Goal: Information Seeking & Learning: Learn about a topic

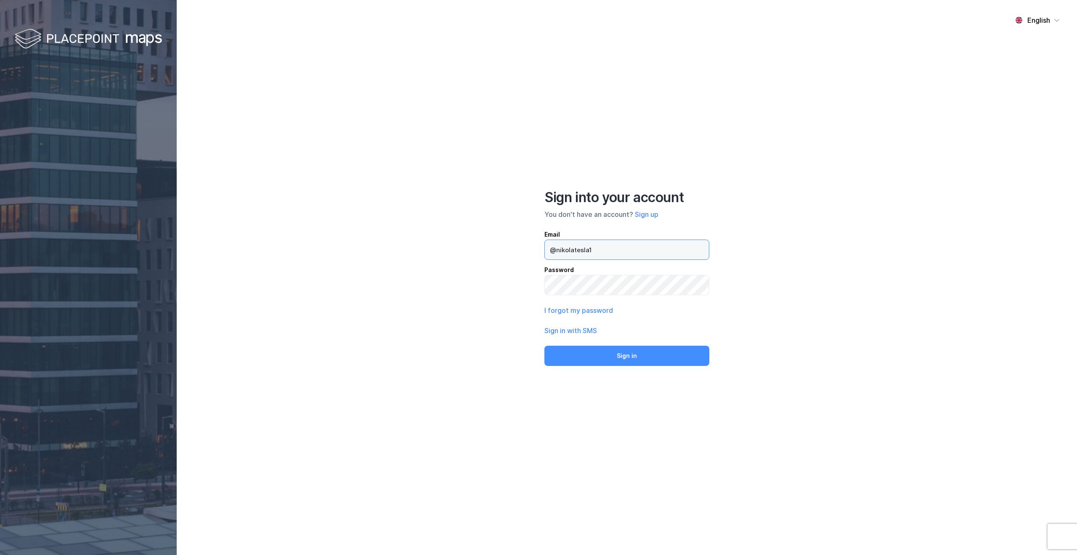
type input "@nikolatesla10"
click at [624, 253] on input "@nikolatesla10" at bounding box center [627, 249] width 164 height 19
click at [607, 254] on input "@nikolatesla10" at bounding box center [627, 249] width 164 height 19
drag, startPoint x: 607, startPoint y: 254, endPoint x: 537, endPoint y: 253, distance: 70.3
click at [537, 253] on div "English Sign into your account You don't have an account? Sign up Email @nikola…" at bounding box center [627, 277] width 901 height 555
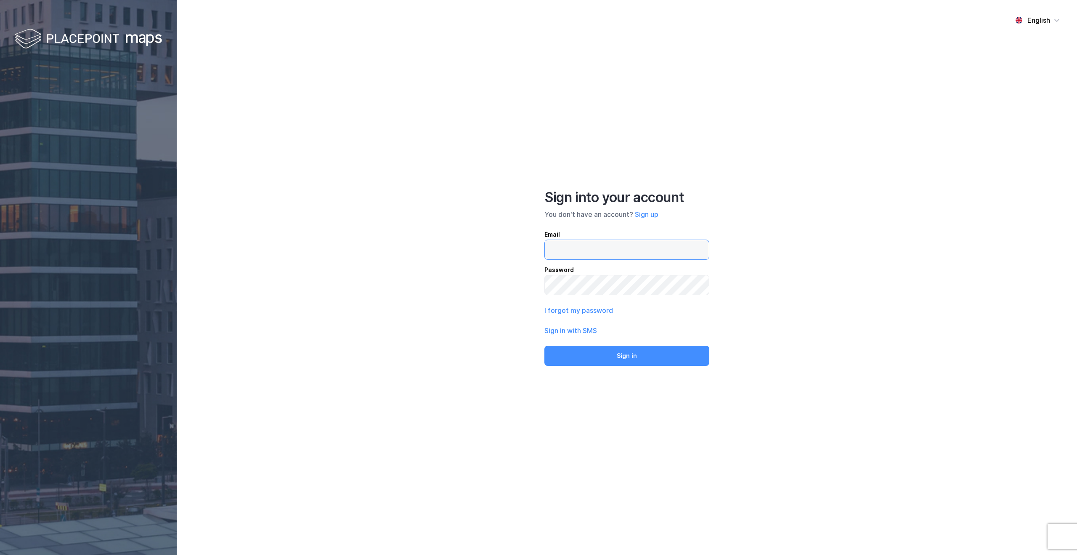
type input "[PERSON_NAME][EMAIL_ADDRESS]"
click at [619, 358] on button "Sign in" at bounding box center [627, 356] width 165 height 20
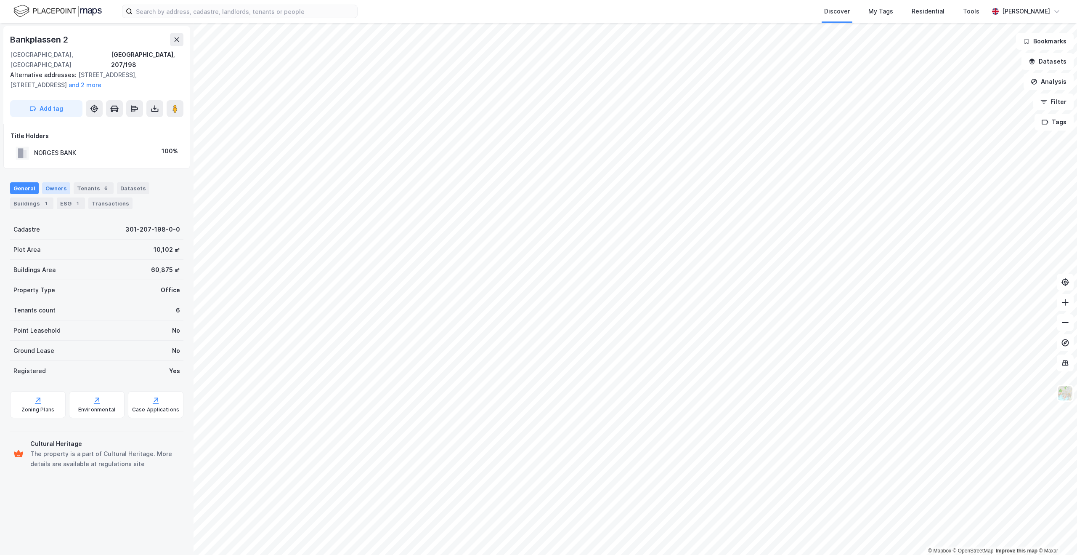
click at [51, 182] on div "Owners" at bounding box center [56, 188] width 28 height 12
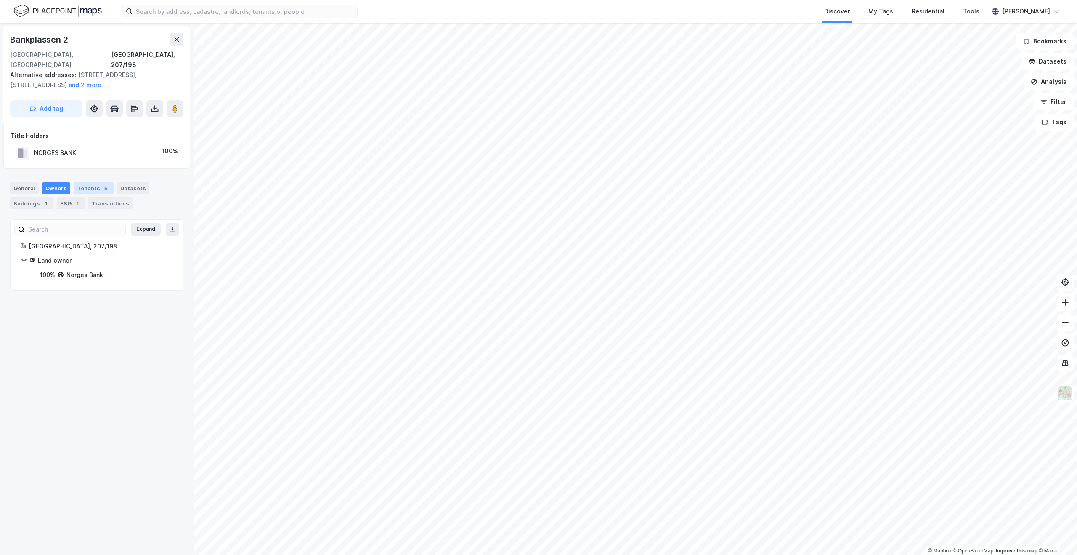
click at [90, 182] on div "Tenants 6" at bounding box center [94, 188] width 40 height 12
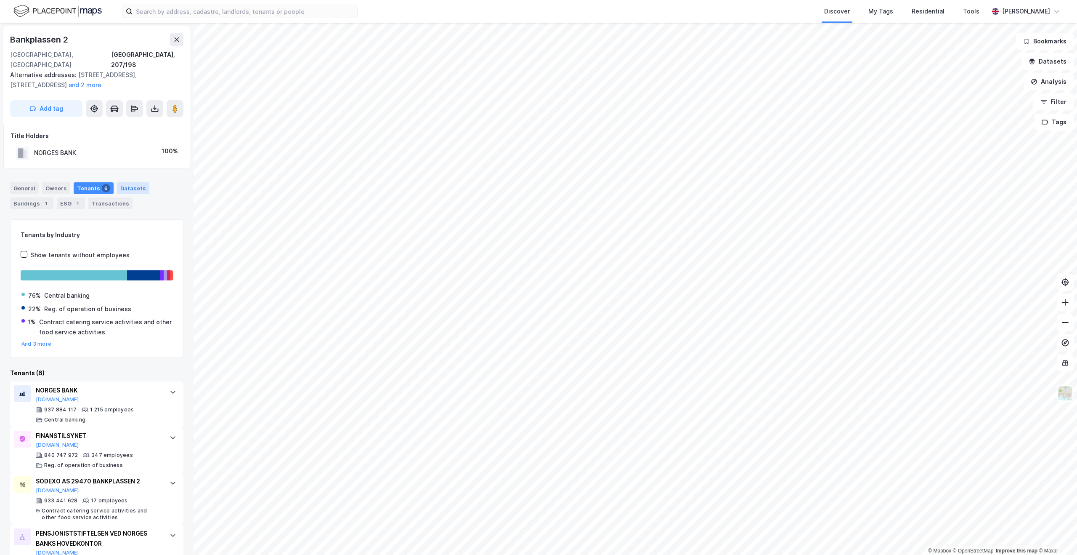
click at [136, 182] on div "Datasets" at bounding box center [133, 188] width 32 height 12
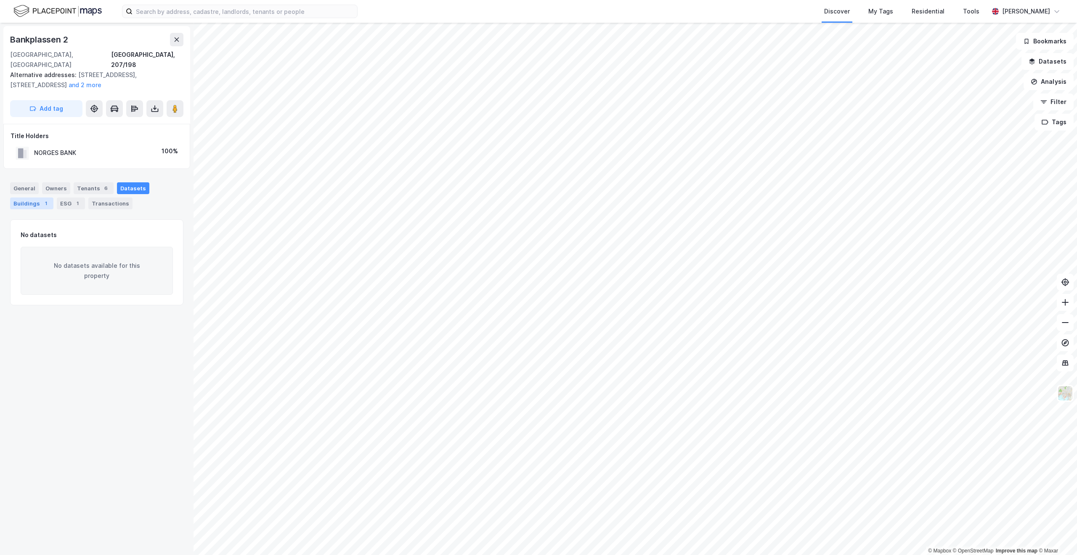
click at [18, 197] on div "Buildings 1" at bounding box center [31, 203] width 43 height 12
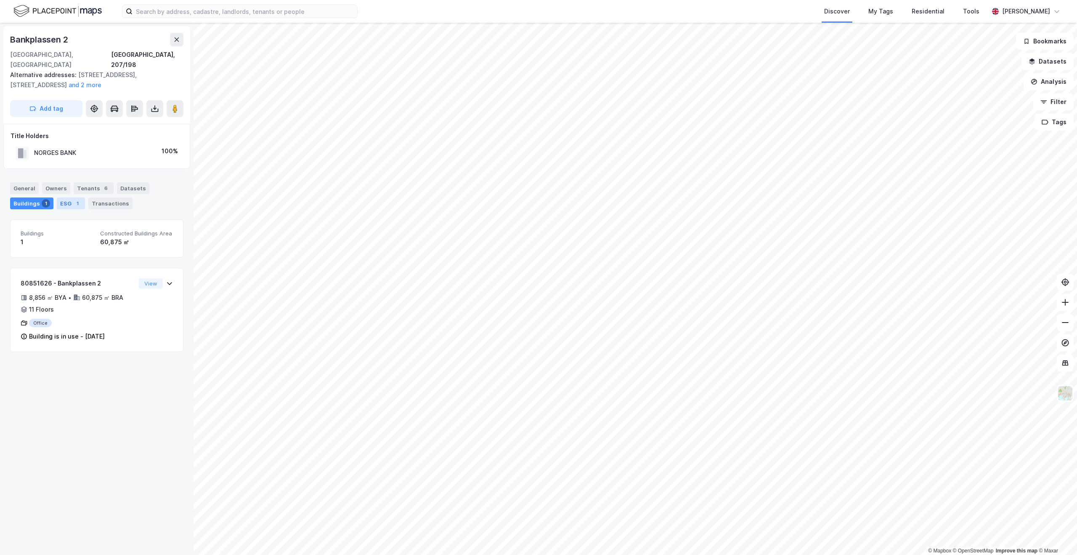
click at [66, 197] on div "ESG 1" at bounding box center [71, 203] width 28 height 12
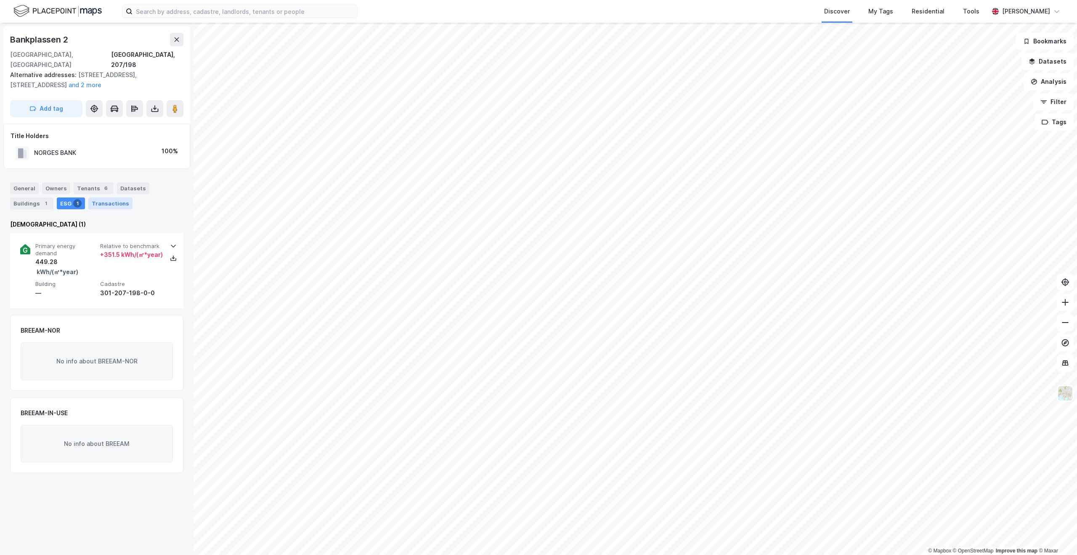
click at [104, 197] on div "Transactions" at bounding box center [110, 203] width 44 height 12
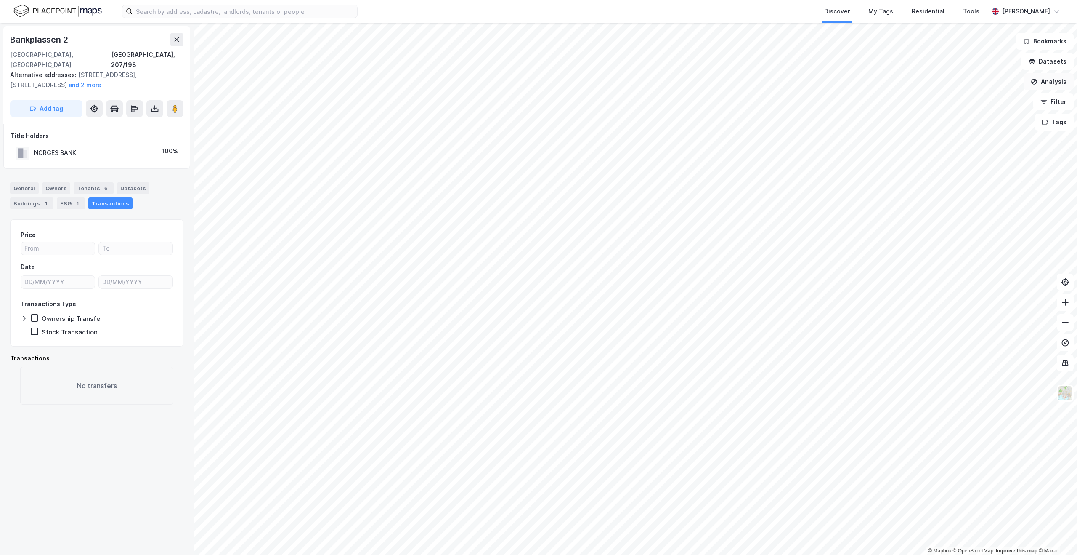
click at [1053, 82] on button "Analysis" at bounding box center [1049, 81] width 50 height 17
click at [981, 96] on div "Draw area" at bounding box center [975, 99] width 73 height 7
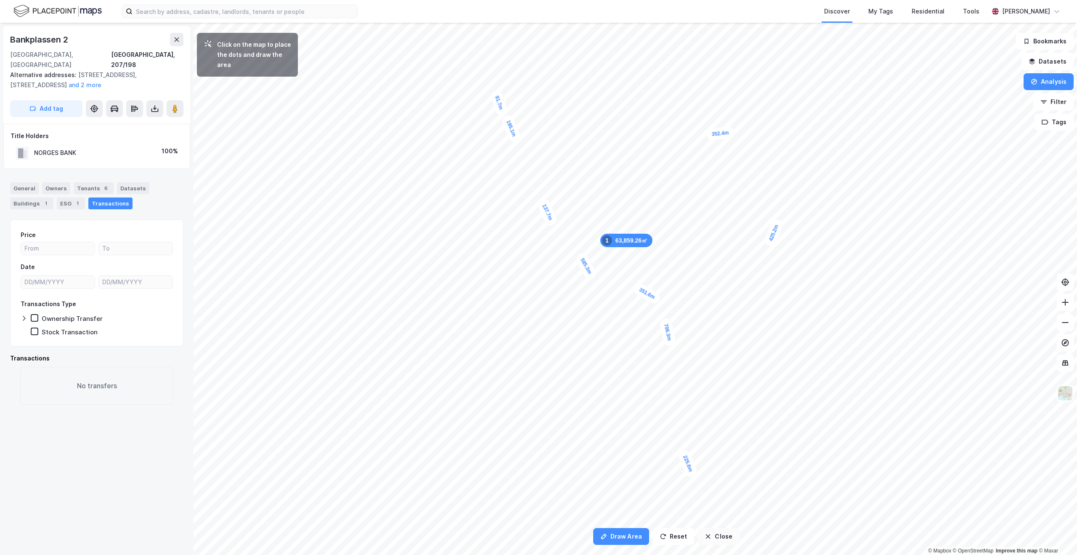
click at [718, 537] on button "Close" at bounding box center [719, 536] width 42 height 17
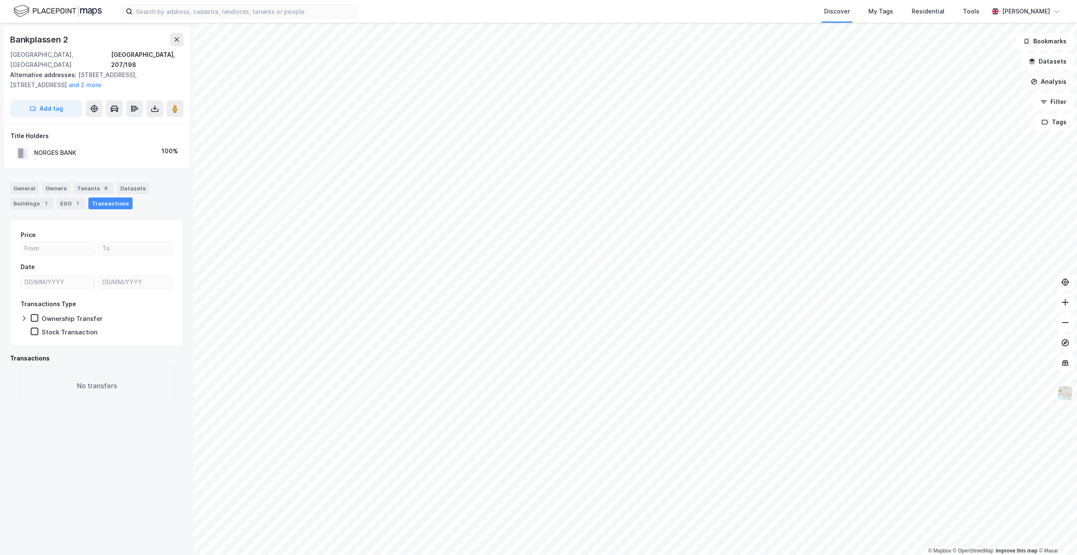
click at [1040, 84] on button "Analysis" at bounding box center [1049, 81] width 50 height 17
click at [963, 116] on div "Draw circle" at bounding box center [975, 116] width 73 height 7
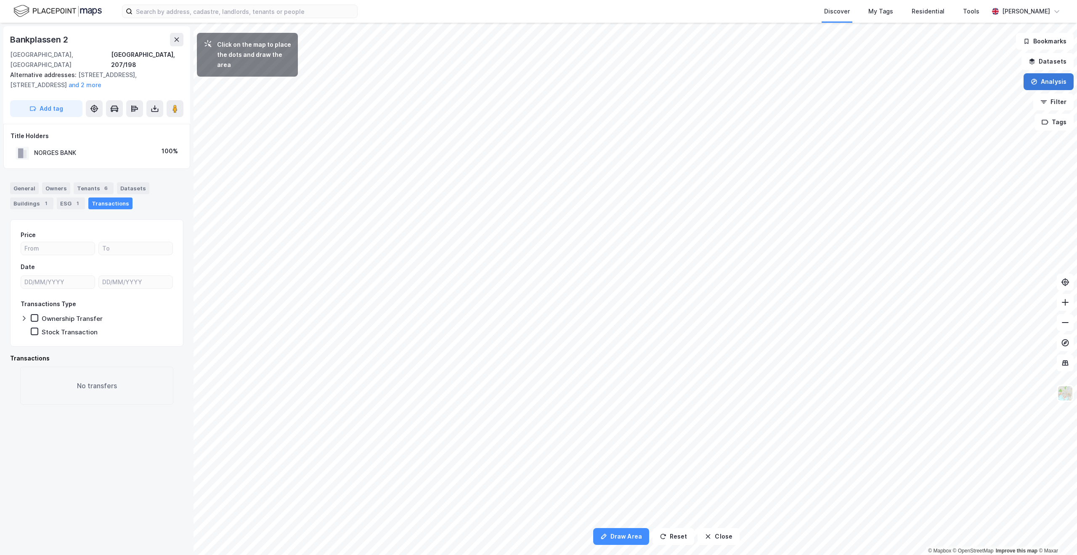
click at [1043, 76] on button "Analysis" at bounding box center [1049, 81] width 50 height 17
click at [971, 88] on div "Measure distance" at bounding box center [970, 82] width 97 height 14
click at [1048, 83] on button "Analysis" at bounding box center [1049, 81] width 50 height 17
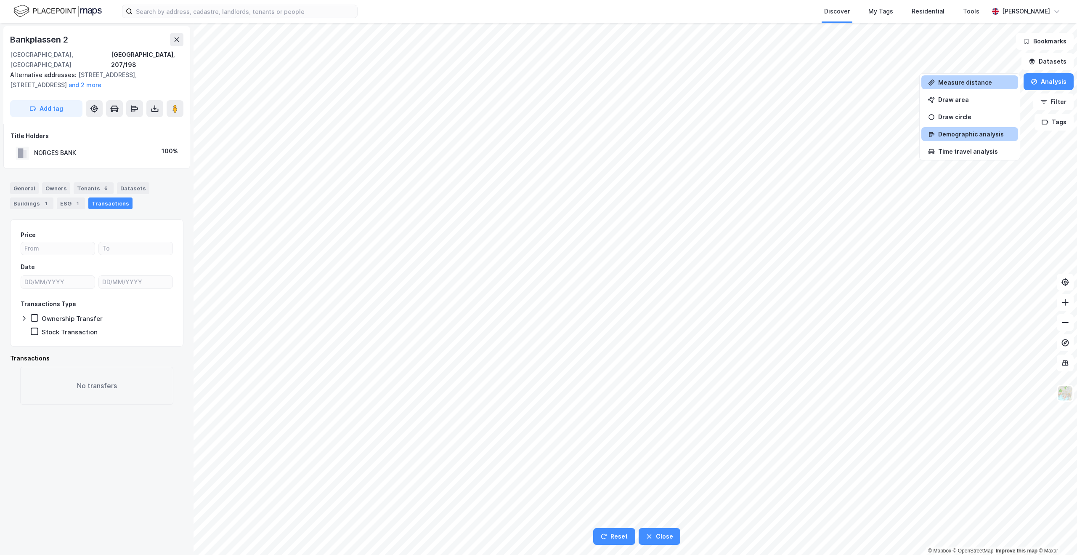
click at [976, 136] on div "Demographic analysis" at bounding box center [975, 133] width 73 height 7
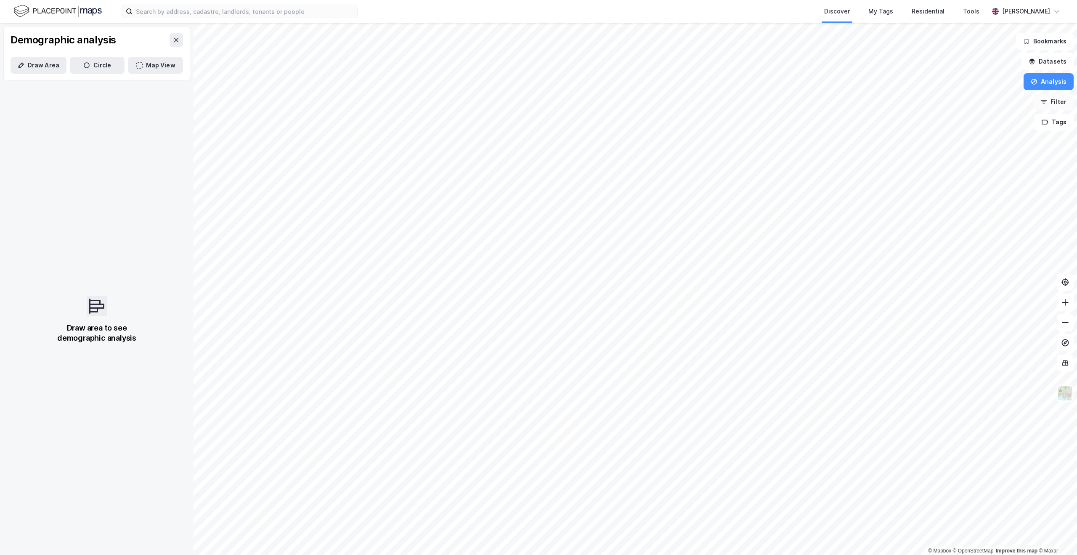
click at [1066, 98] on button "Filter" at bounding box center [1054, 101] width 40 height 17
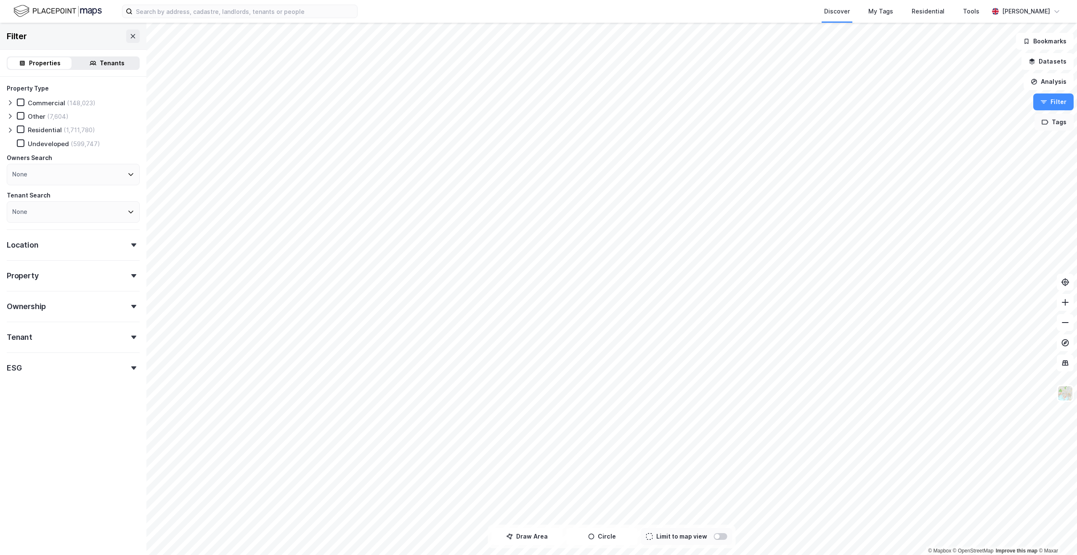
click at [1057, 122] on button "Tags" at bounding box center [1054, 122] width 39 height 17
click at [1018, 124] on icon at bounding box center [1017, 127] width 7 height 7
